Goal: Task Accomplishment & Management: Manage account settings

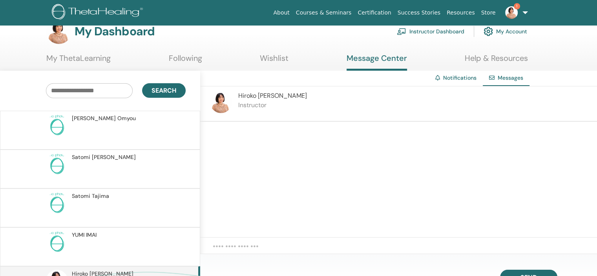
scroll to position [28, 0]
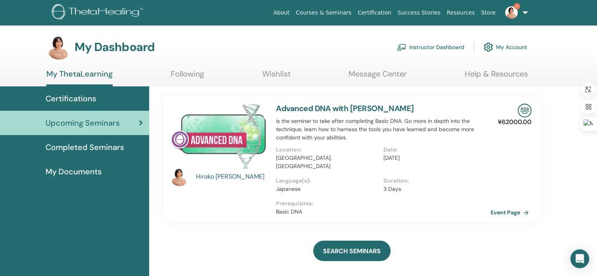
click at [433, 47] on link "Instructor Dashboard" at bounding box center [431, 46] width 68 height 17
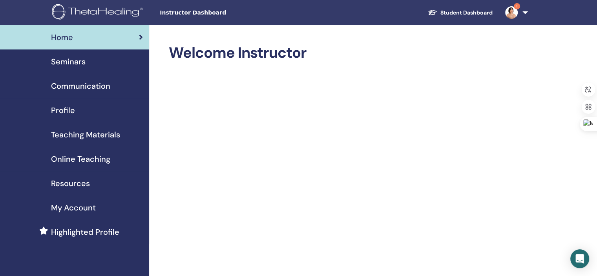
click at [68, 65] on span "Seminars" at bounding box center [68, 62] width 35 height 12
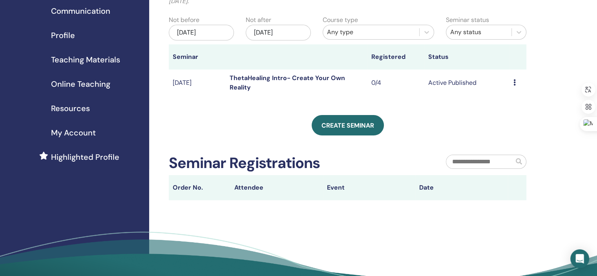
scroll to position [36, 0]
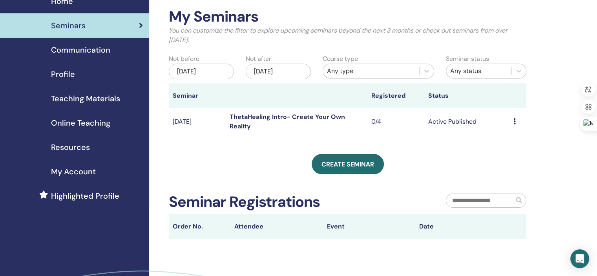
click at [511, 121] on td "Preview Edit Attendees Cancel" at bounding box center [517, 121] width 17 height 27
click at [514, 120] on icon at bounding box center [514, 121] width 2 height 6
click at [507, 139] on li "Edit" at bounding box center [509, 139] width 42 height 12
click at [513, 120] on icon at bounding box center [514, 121] width 2 height 6
click at [501, 138] on link "Edit" at bounding box center [498, 138] width 11 height 8
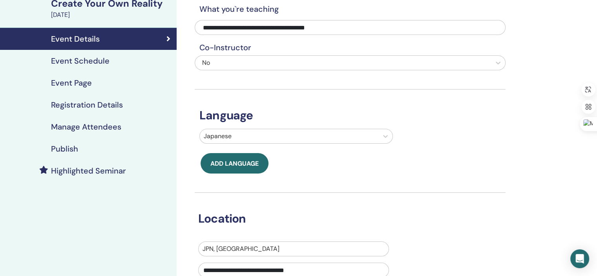
scroll to position [108, 0]
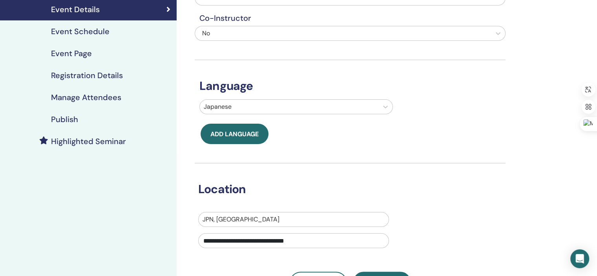
click at [88, 75] on h4 "Registration Details" at bounding box center [87, 75] width 72 height 9
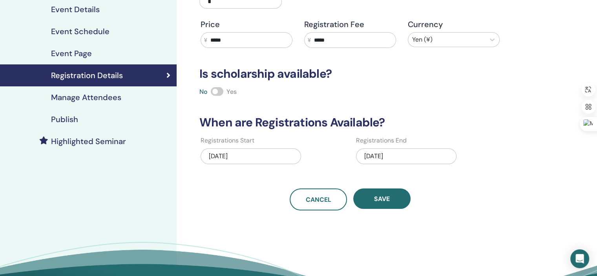
click at [220, 155] on div "09/13/2025" at bounding box center [251, 156] width 100 height 16
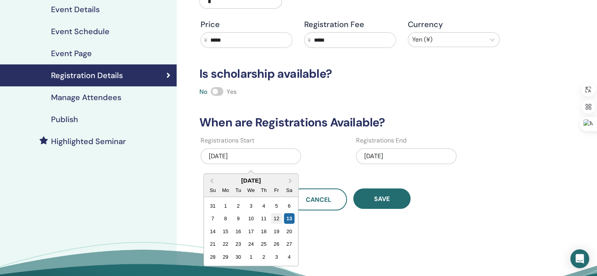
click at [275, 218] on div "12" at bounding box center [276, 218] width 11 height 11
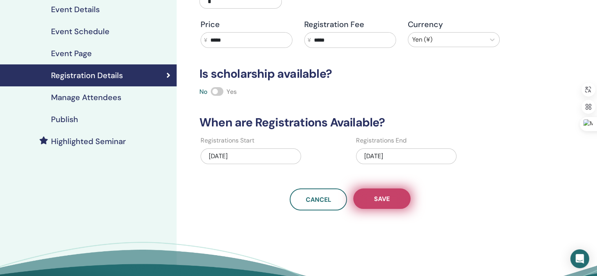
click at [383, 201] on span "Save" at bounding box center [382, 199] width 16 height 8
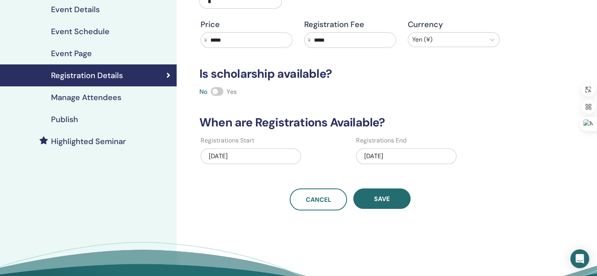
click at [383, 201] on span "Save" at bounding box center [382, 199] width 16 height 8
